Goal: Information Seeking & Learning: Stay updated

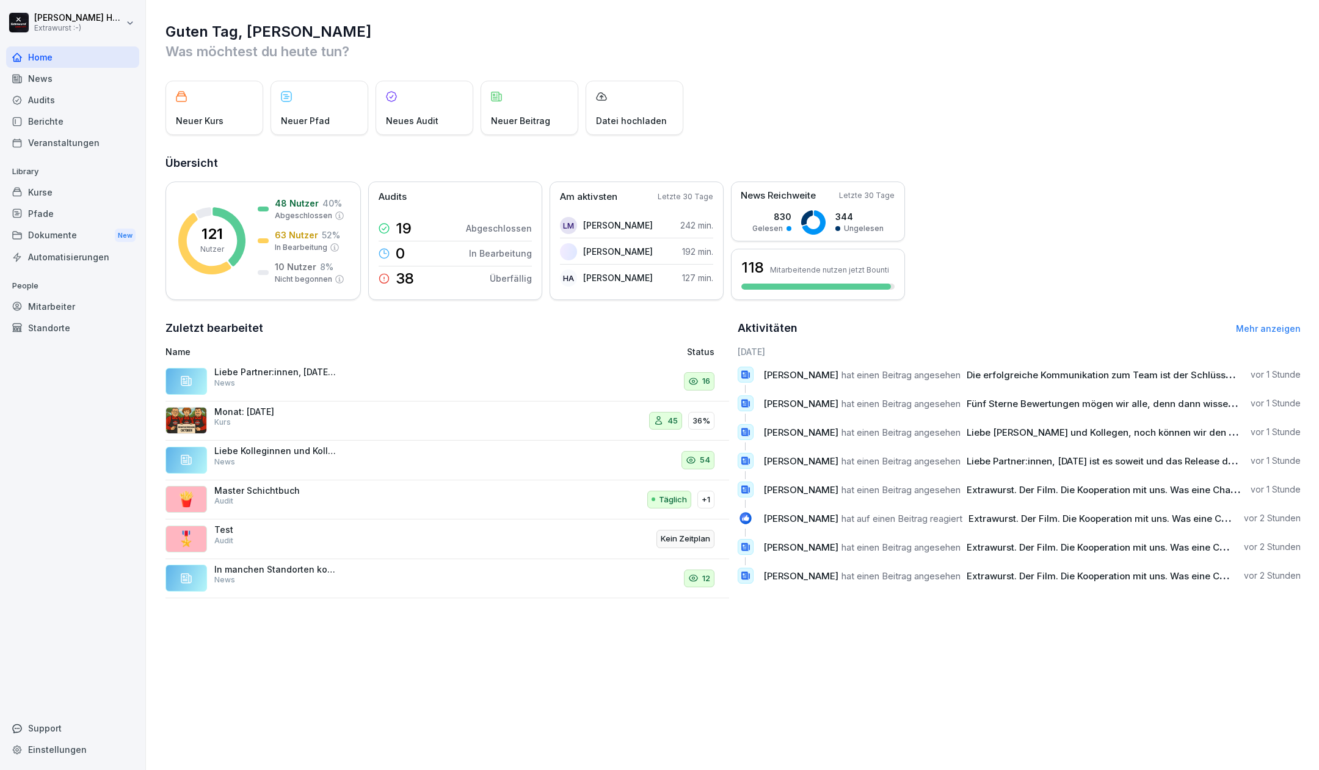
click at [98, 80] on div "News" at bounding box center [72, 78] width 133 height 21
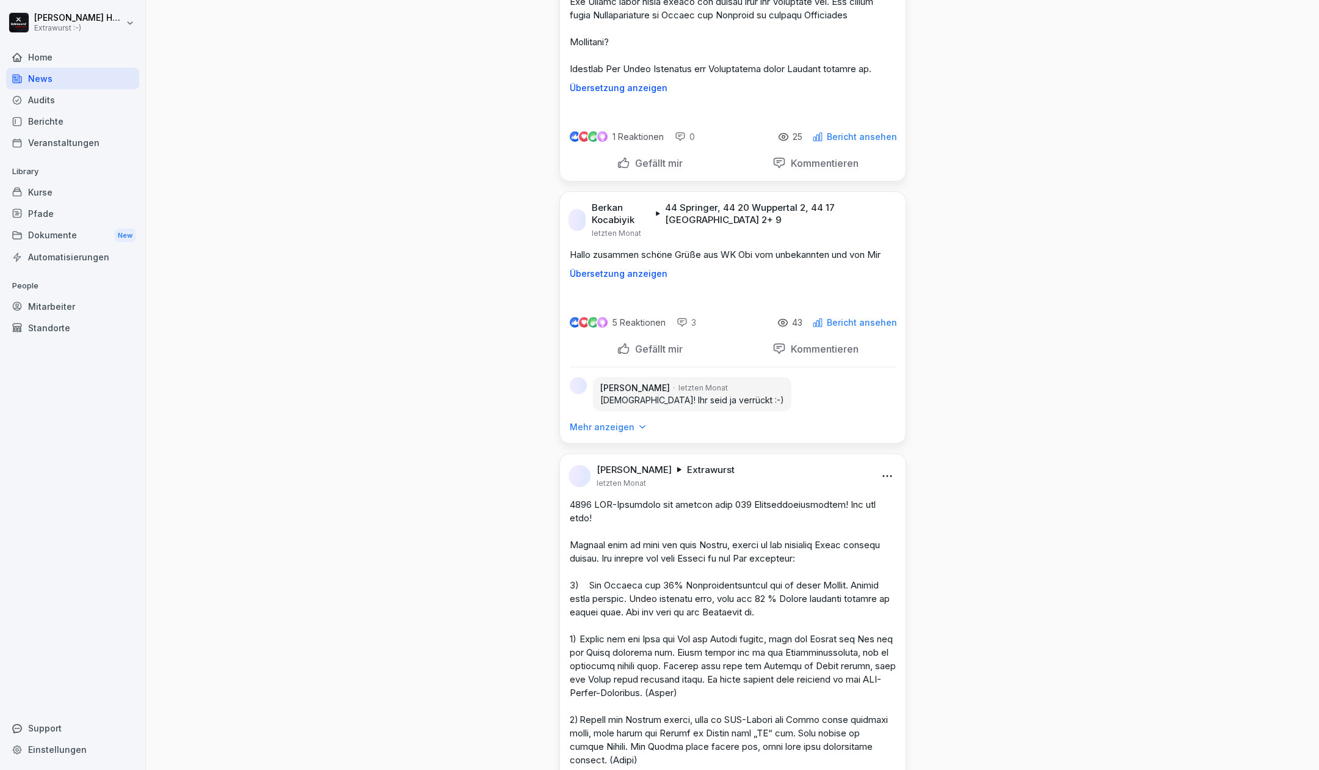
scroll to position [29226, 0]
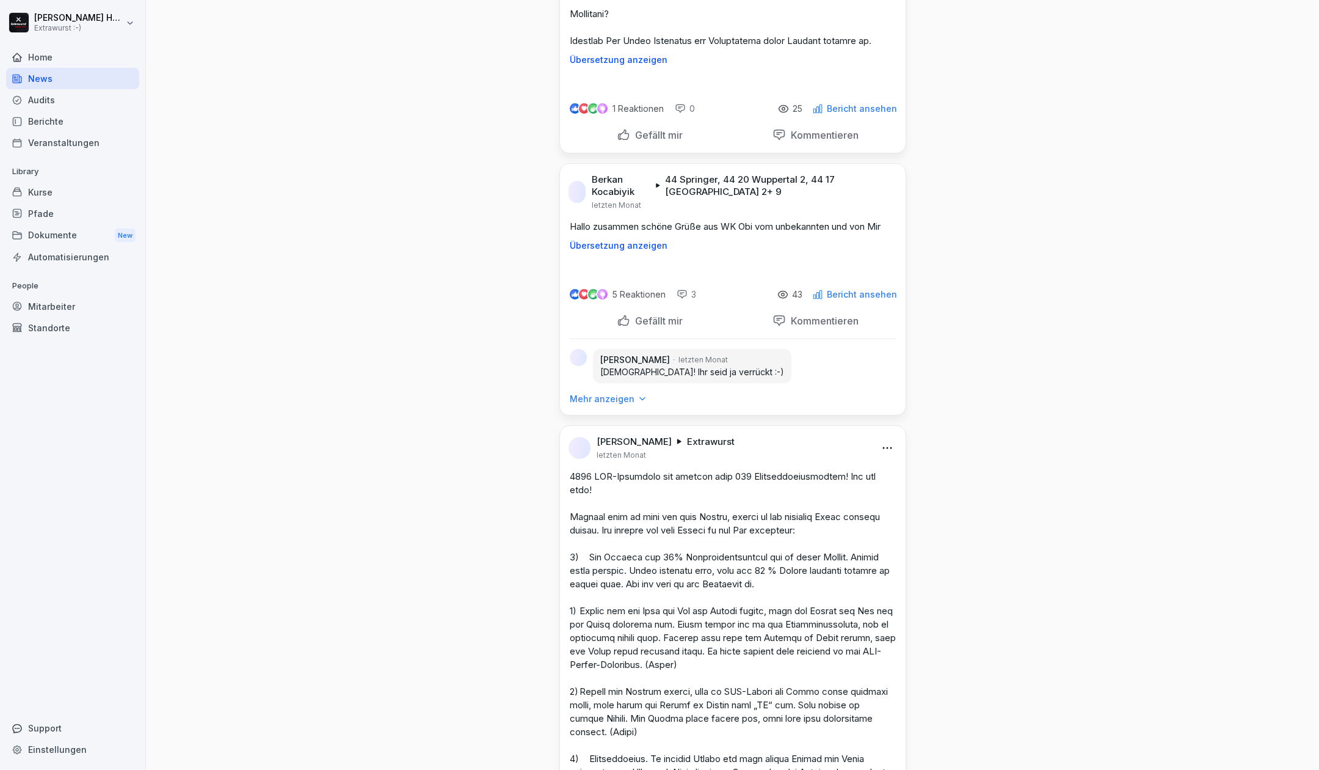
click at [885, 115] on html "[PERSON_NAME] Extrawurst :-) Home News Audits Berichte Veranstaltungen Library …" at bounding box center [659, 385] width 1319 height 770
click at [642, 186] on html "[PERSON_NAME] Extrawurst :-) Home News Audits Berichte Veranstaltungen Library …" at bounding box center [659, 385] width 1319 height 770
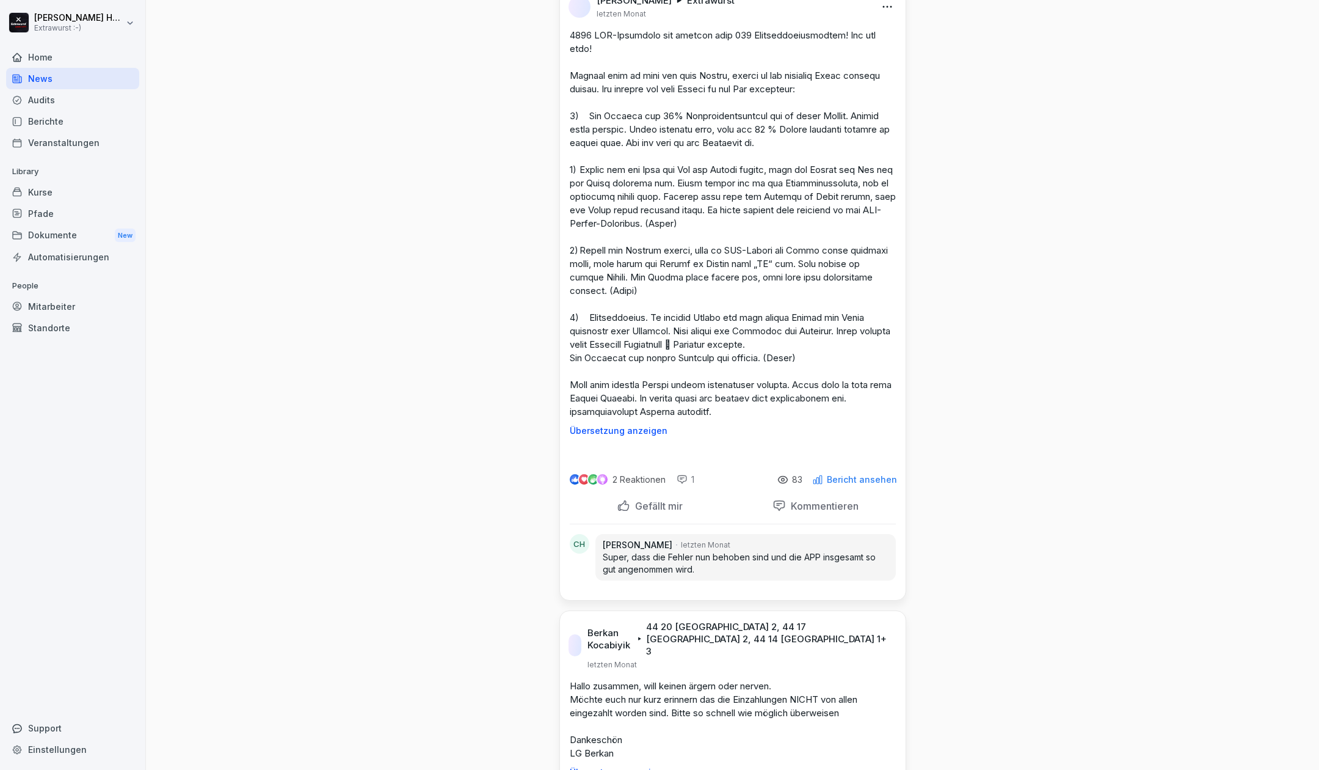
scroll to position [29877, 0]
